Goal: Information Seeking & Learning: Learn about a topic

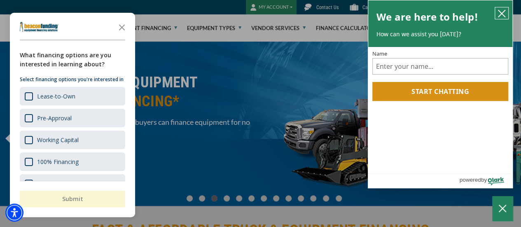
click at [499, 12] on icon "close chatbox" at bounding box center [501, 13] width 8 height 8
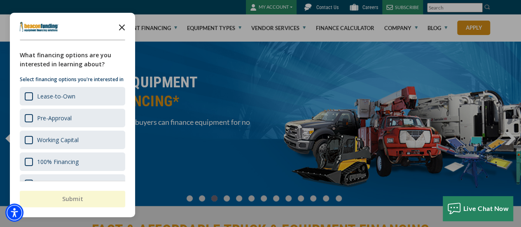
click at [121, 26] on polygon "Close the survey" at bounding box center [122, 27] width 6 height 6
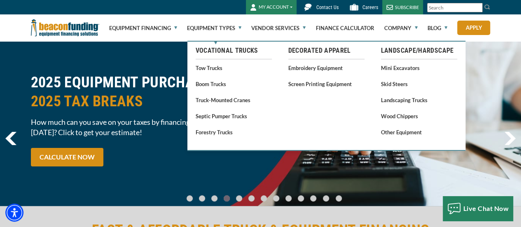
click at [209, 68] on link "Tow Trucks" at bounding box center [234, 68] width 76 height 10
